Goal: Find specific page/section: Find specific page/section

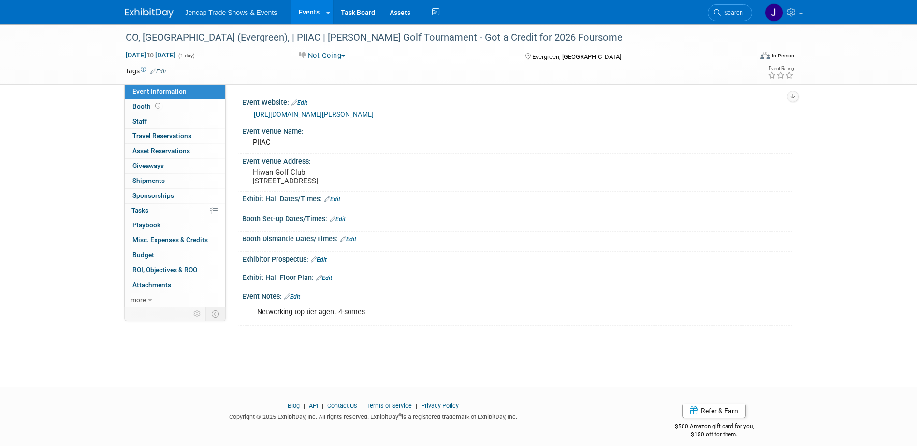
click at [303, 13] on link "Events" at bounding box center [308, 12] width 35 height 24
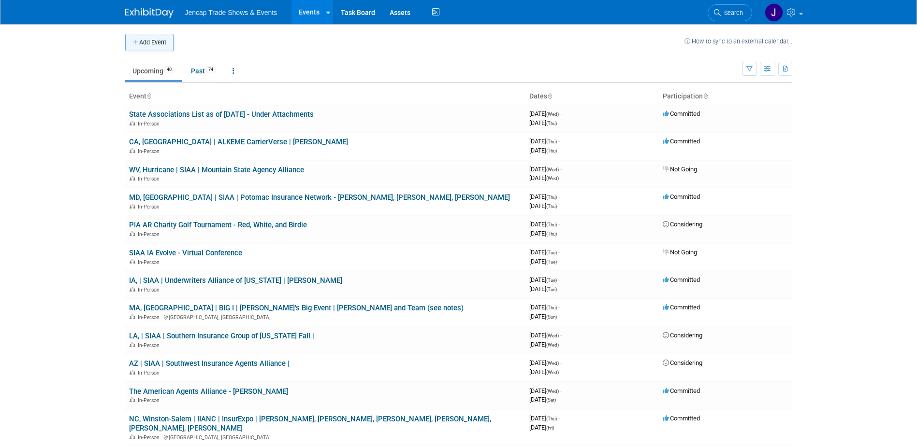
click at [133, 42] on icon "button" at bounding box center [135, 43] width 7 height 6
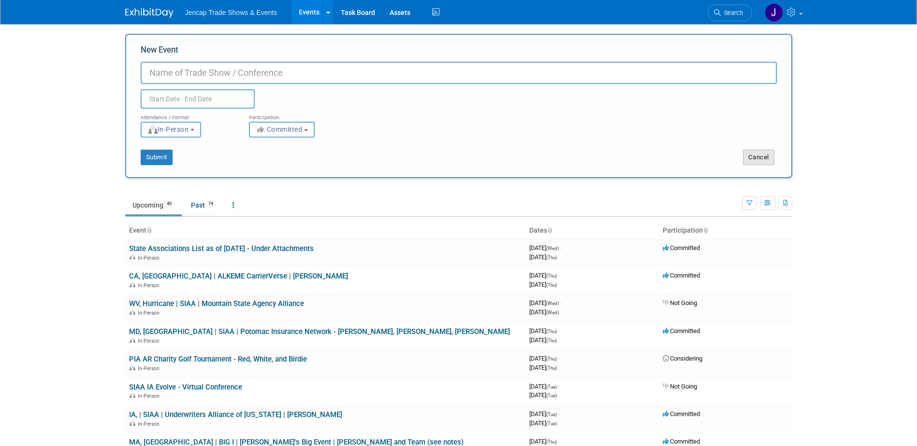
click at [754, 160] on button "Cancel" at bounding box center [758, 157] width 31 height 15
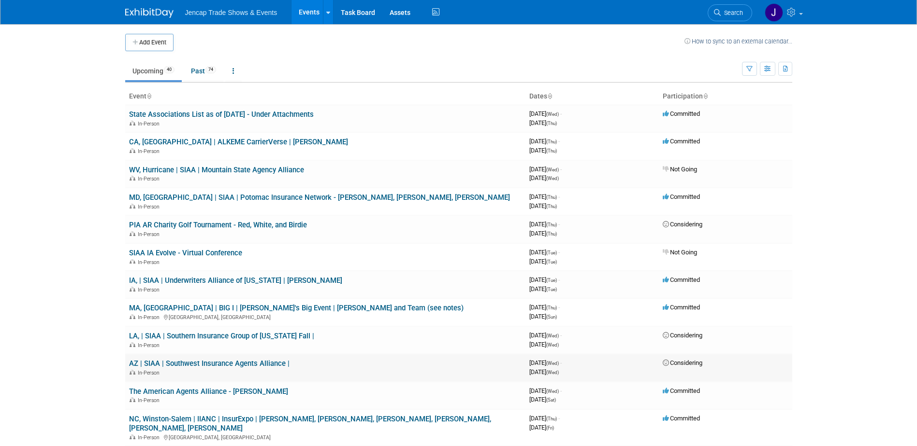
click at [225, 366] on link "AZ | SIAA | Southwest Insurance Agents Alliance |" at bounding box center [209, 363] width 160 height 9
